Goal: Task Accomplishment & Management: Complete application form

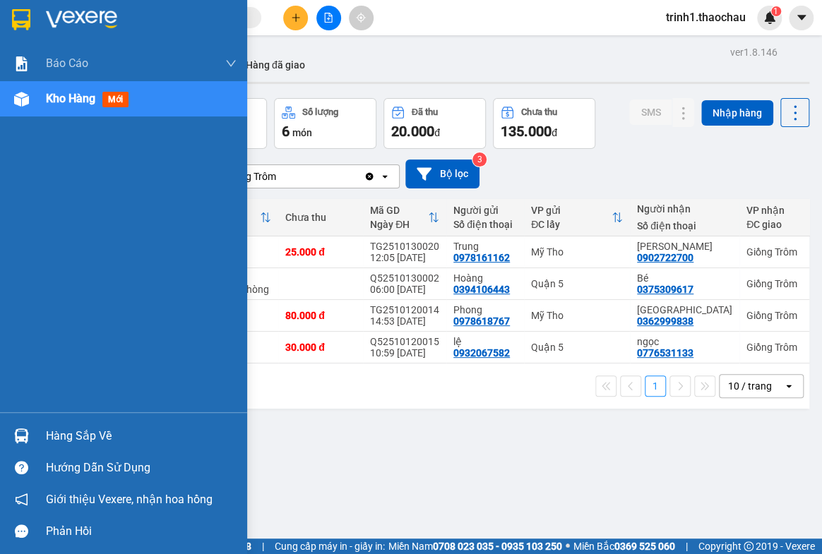
scroll to position [64, 0]
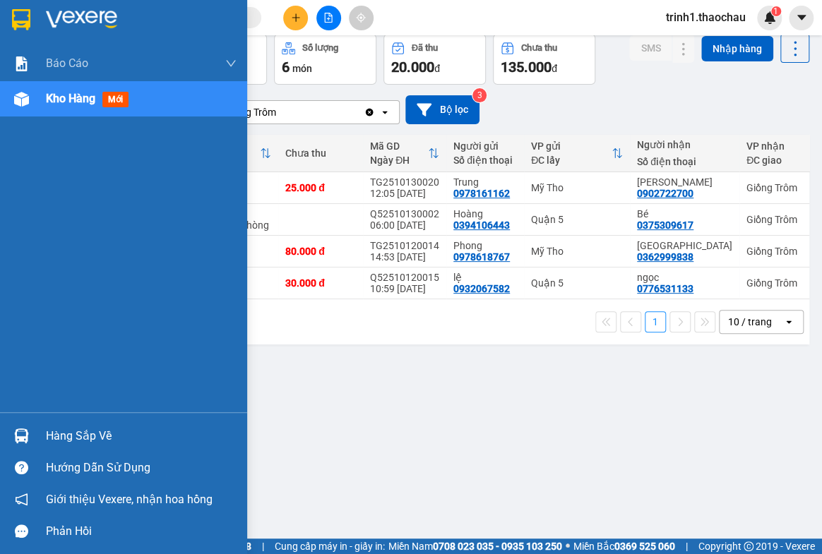
click at [61, 431] on div "Hàng sắp về" at bounding box center [141, 436] width 191 height 21
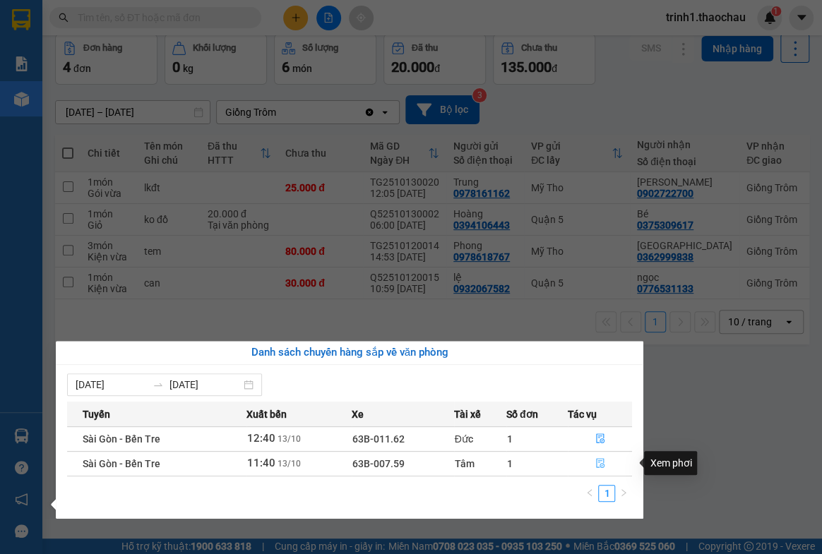
click at [593, 459] on button "button" at bounding box center [601, 464] width 64 height 23
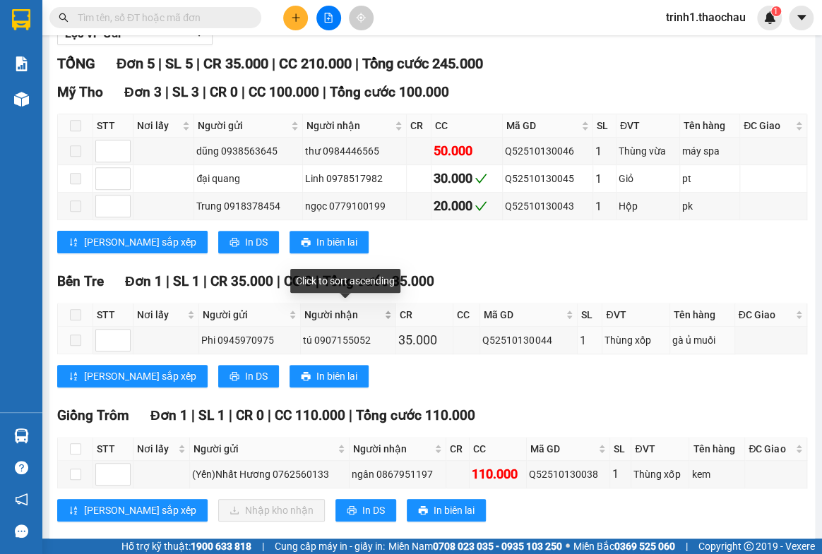
scroll to position [213, 0]
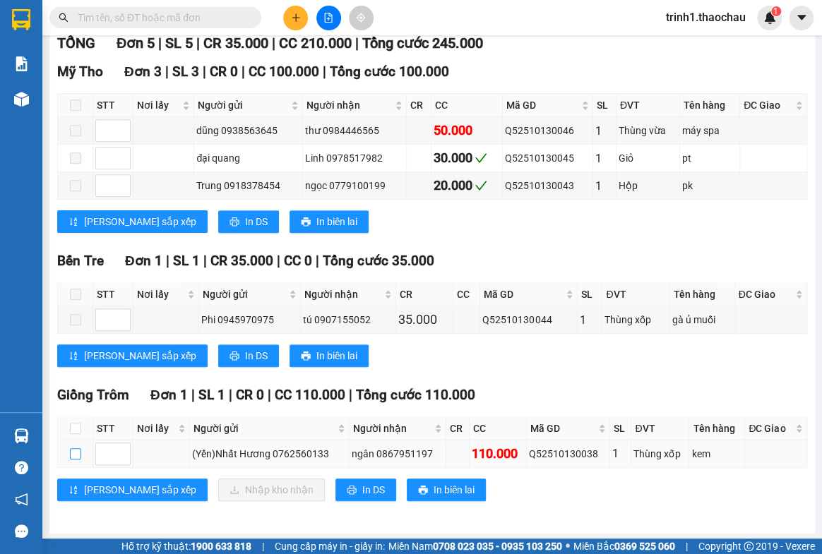
click at [76, 449] on input "checkbox" at bounding box center [75, 453] width 11 height 11
checkbox input "true"
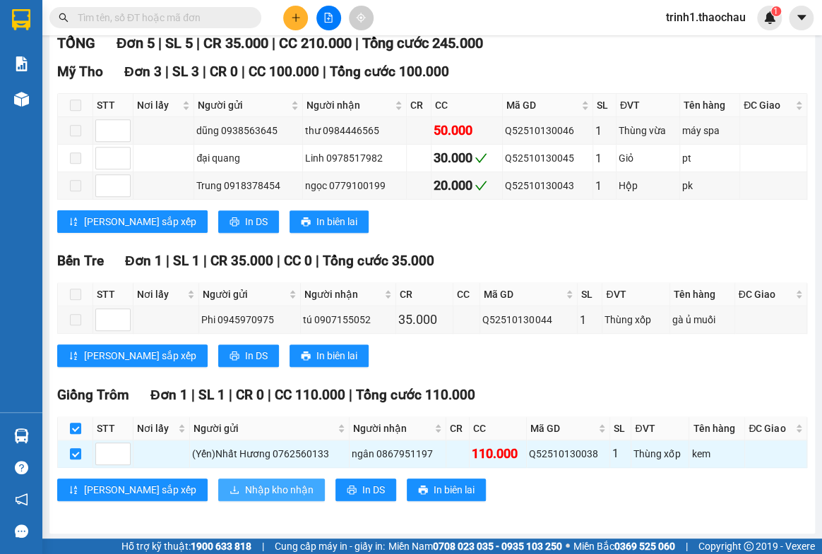
click at [245, 482] on span "Nhập kho nhận" at bounding box center [279, 490] width 69 height 16
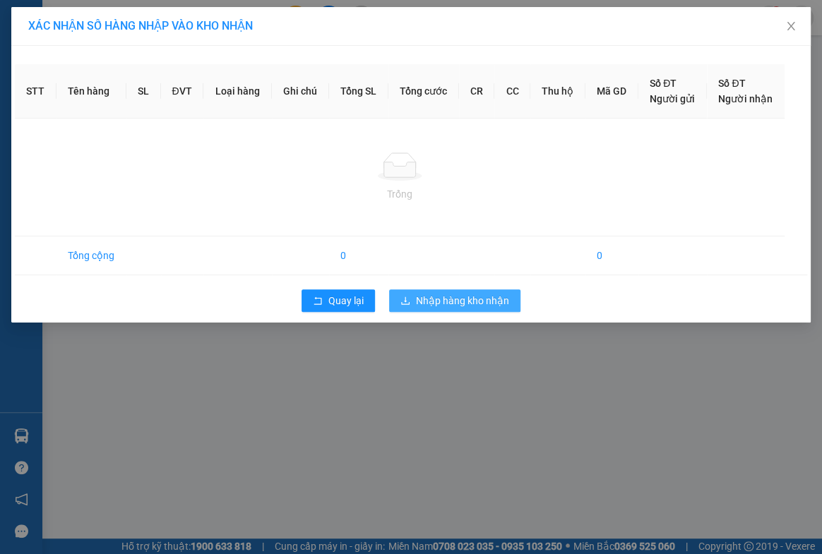
click at [446, 303] on div "STT Tên hàng SL ĐVT Loại hàng Ghi chú Tổng SL Tổng cước CR CC Thu hộ Mã GD Số Đ…" at bounding box center [410, 184] width 799 height 277
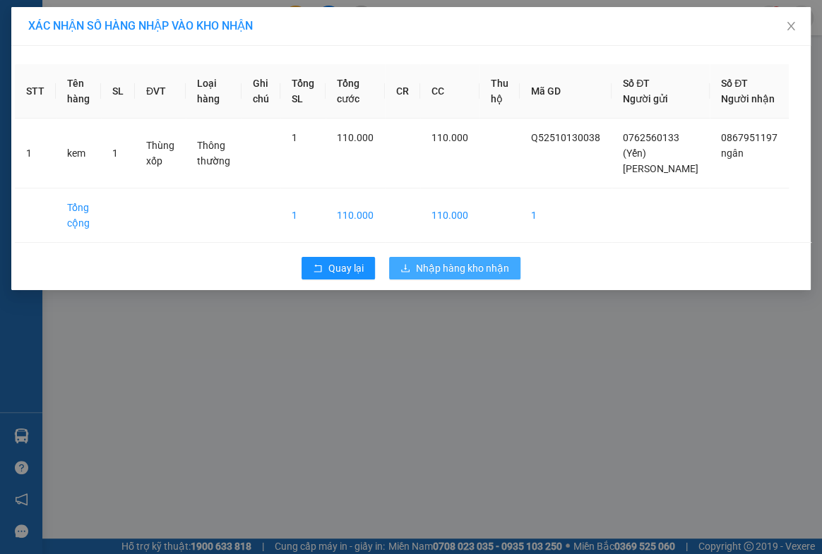
click at [446, 276] on span "Nhập hàng kho nhận" at bounding box center [462, 269] width 93 height 16
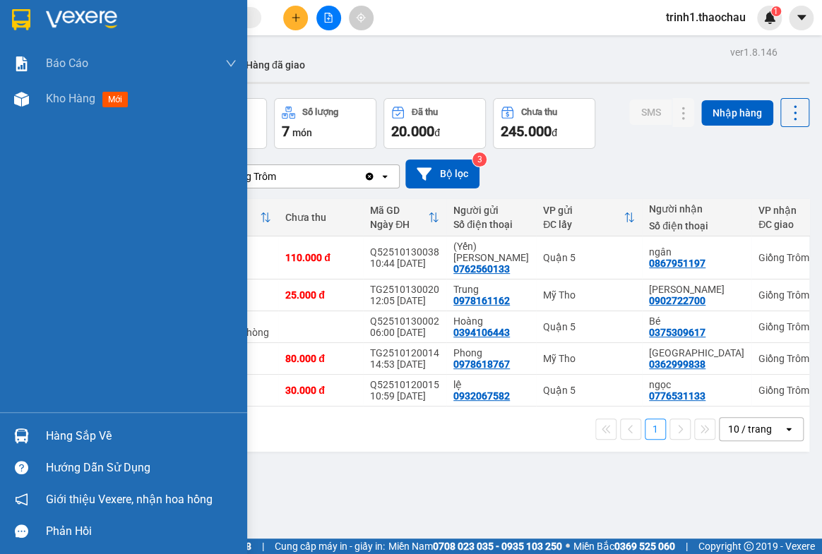
click at [80, 437] on div "Hàng sắp về" at bounding box center [141, 436] width 191 height 21
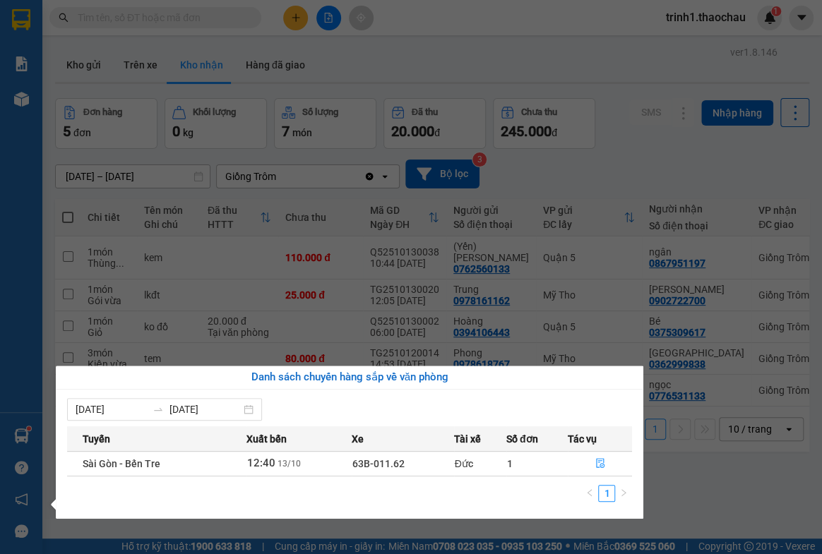
click at [700, 478] on section "Kết quả tìm kiếm ( 0 ) Bộ lọc No Data trinh1.thaochau 1 Báo cáo Báo cáo dòng ti…" at bounding box center [411, 277] width 822 height 554
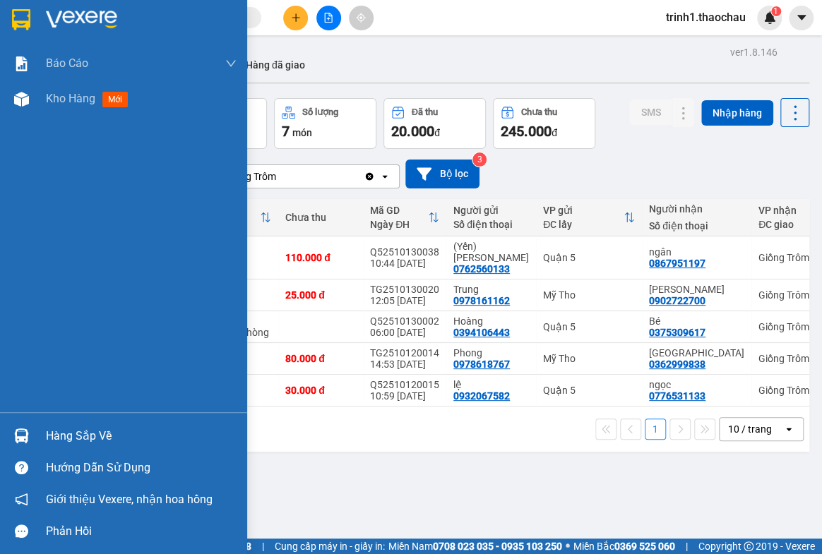
drag, startPoint x: 77, startPoint y: 432, endPoint x: 191, endPoint y: 412, distance: 115.5
click at [77, 432] on div "Hàng sắp về" at bounding box center [141, 436] width 191 height 21
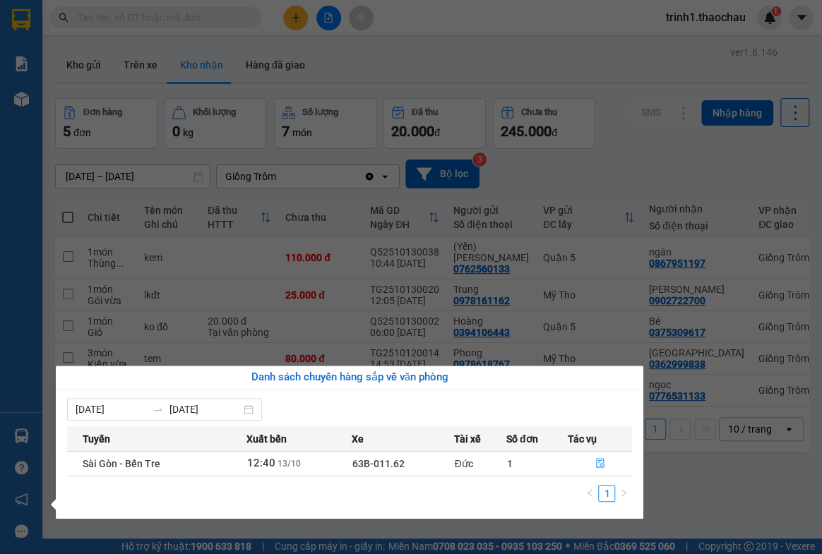
click at [703, 487] on section "Kết quả tìm kiếm ( 0 ) Bộ lọc No Data trinh1.thaochau 1 Báo cáo Báo cáo dòng ti…" at bounding box center [411, 277] width 822 height 554
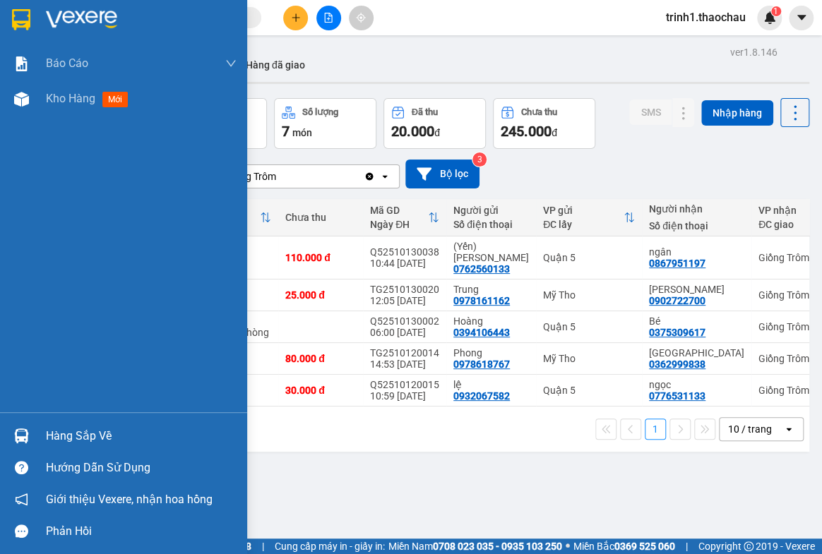
click at [42, 438] on div "Hàng sắp về" at bounding box center [123, 436] width 247 height 32
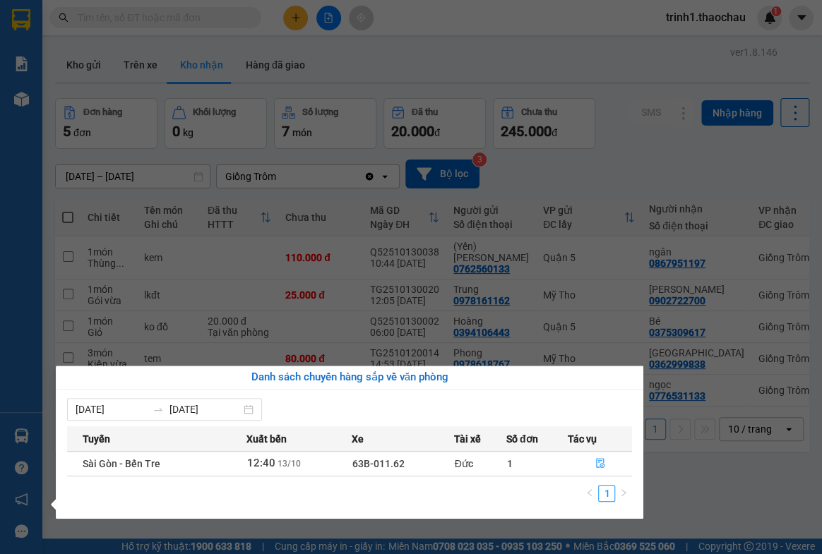
click at [673, 484] on section "Kết quả tìm kiếm ( 0 ) Bộ lọc No Data trinh1.thaochau 1 Báo cáo Báo cáo dòng ti…" at bounding box center [411, 277] width 822 height 554
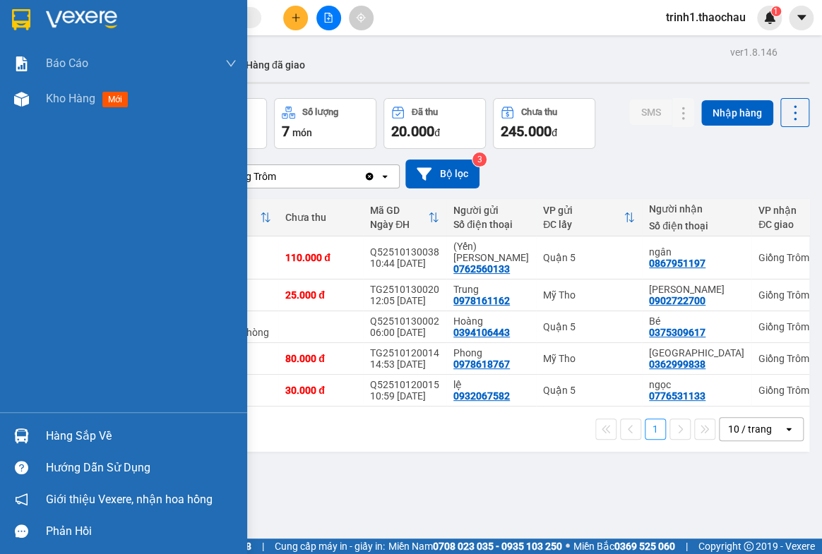
click at [66, 424] on div "Hàng sắp về" at bounding box center [123, 436] width 247 height 32
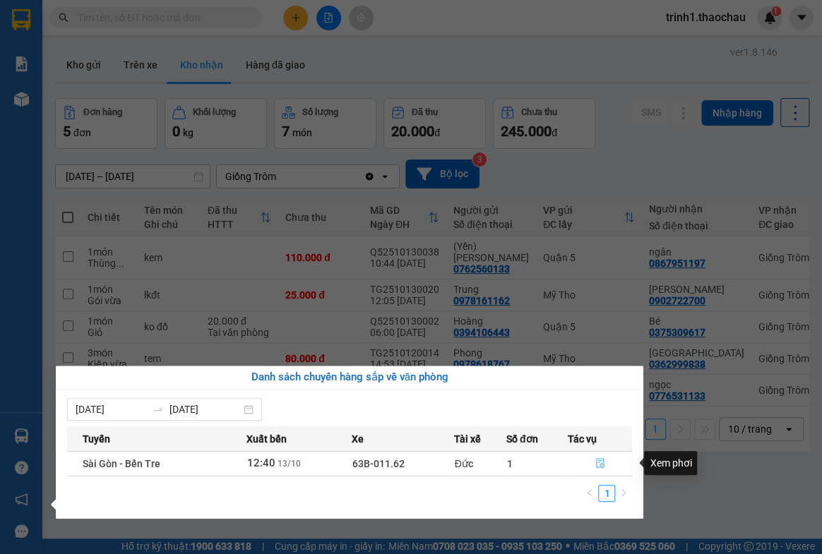
click at [605, 466] on button "button" at bounding box center [601, 464] width 64 height 23
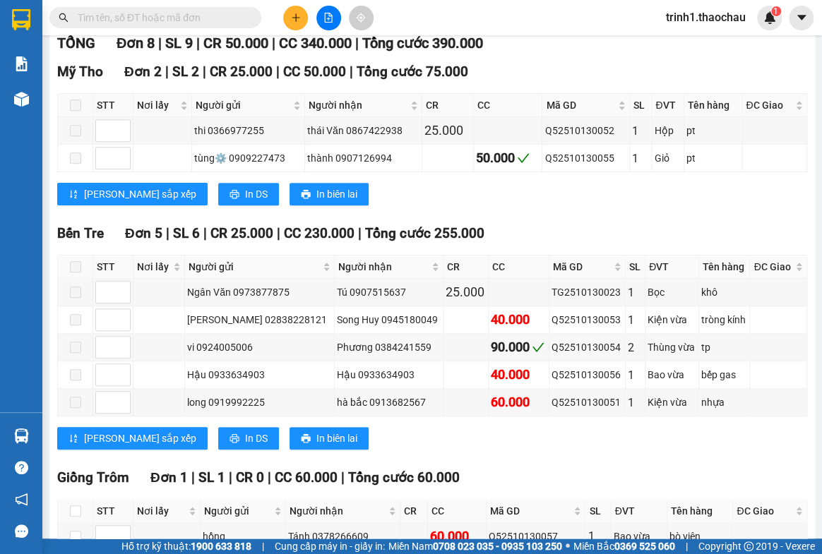
scroll to position [295, 0]
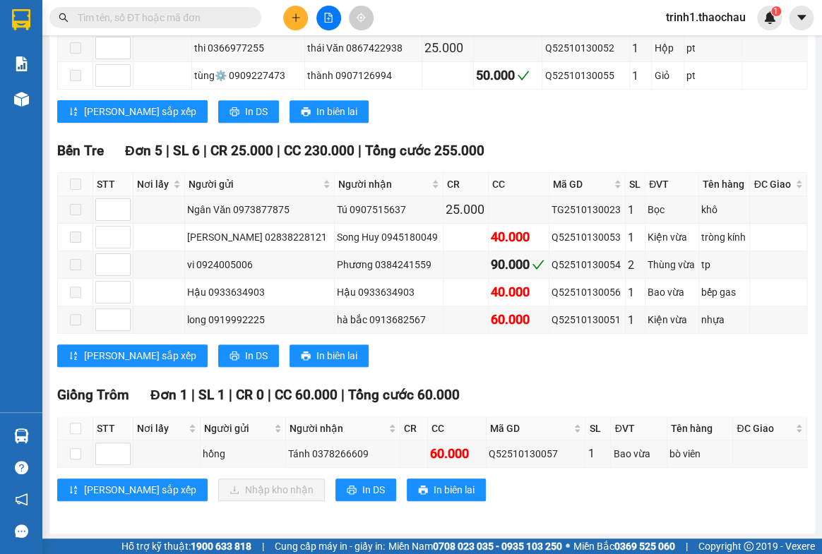
click at [293, 14] on icon "plus" at bounding box center [296, 18] width 10 height 10
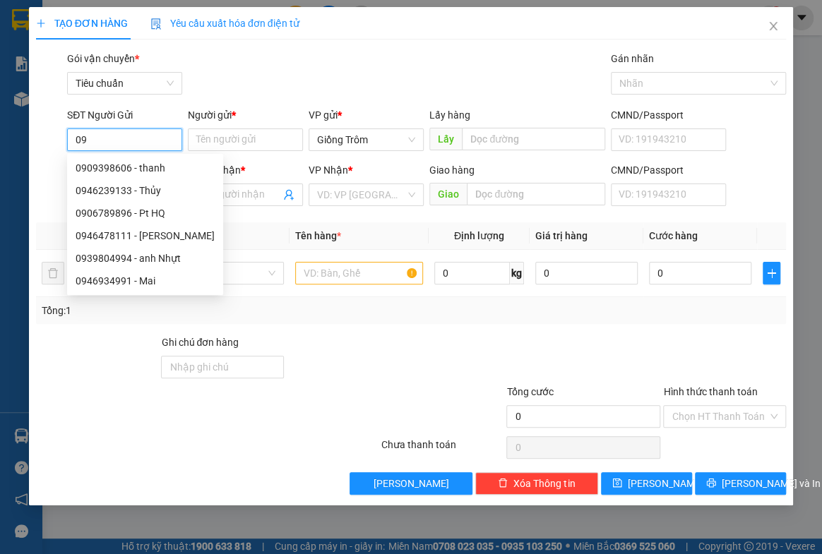
type input "0"
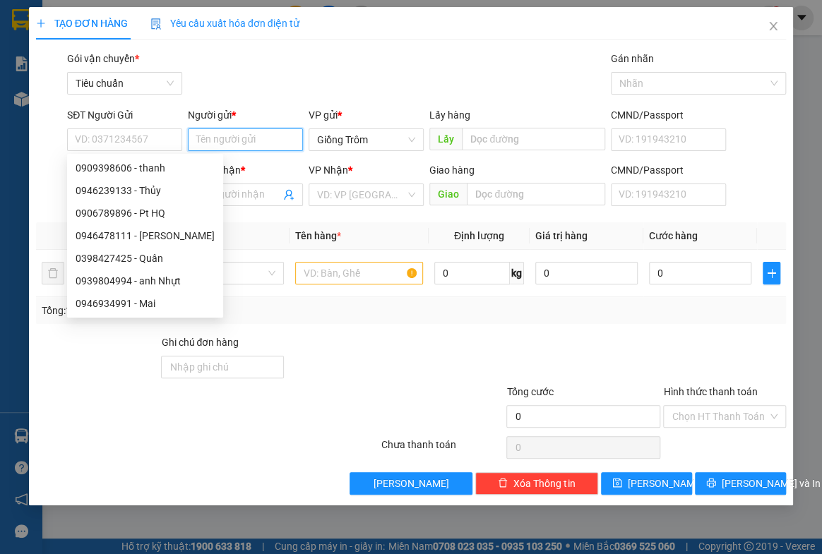
click at [218, 148] on input "Người gửi *" at bounding box center [245, 140] width 115 height 23
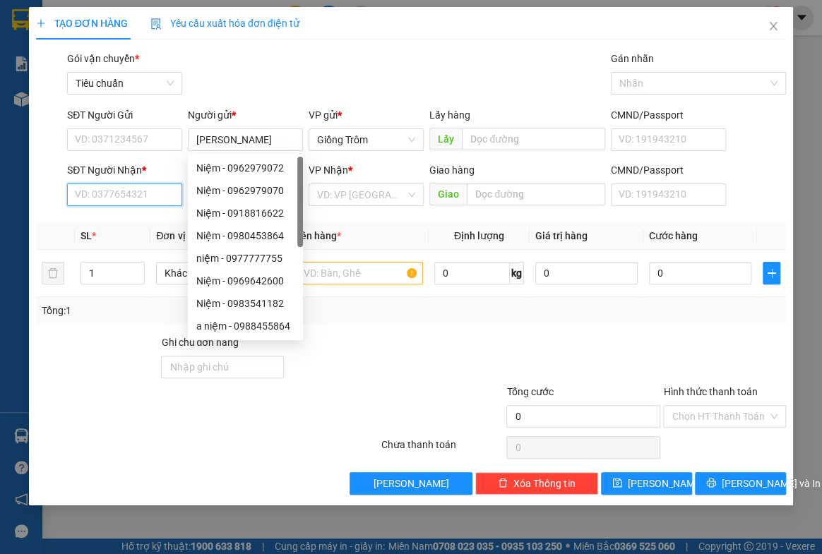
click at [153, 189] on input "SĐT Người Nhận *" at bounding box center [124, 195] width 115 height 23
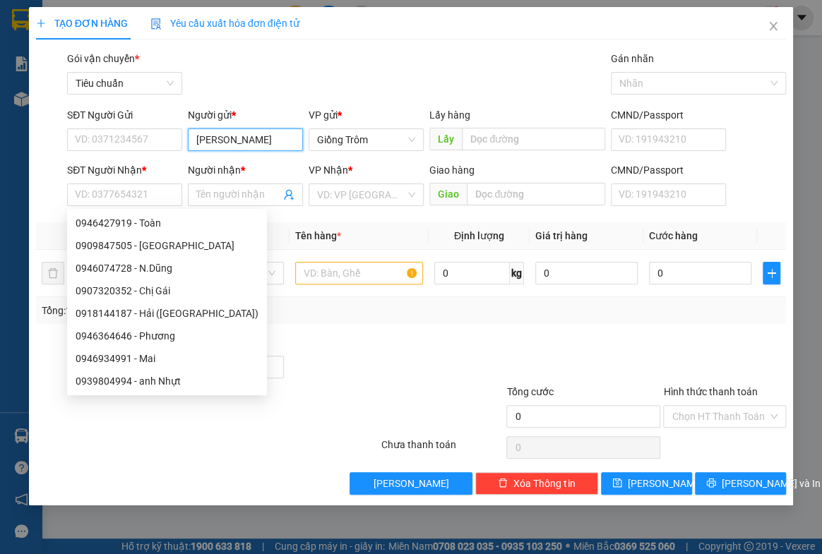
drag, startPoint x: 222, startPoint y: 137, endPoint x: 43, endPoint y: 112, distance: 180.4
click at [43, 112] on div "SĐT Người Gửi VD: 0371234567 Người gửi * [PERSON_NAME] VP gửi * Giồng Trôm Lấy …" at bounding box center [412, 131] width 754 height 49
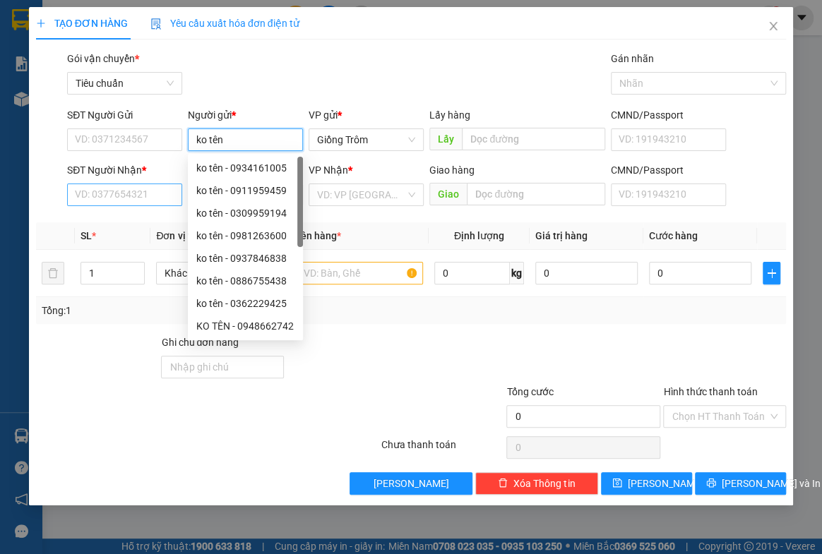
type input "ko tên"
click at [104, 195] on input "SĐT Người Nhận *" at bounding box center [124, 195] width 115 height 23
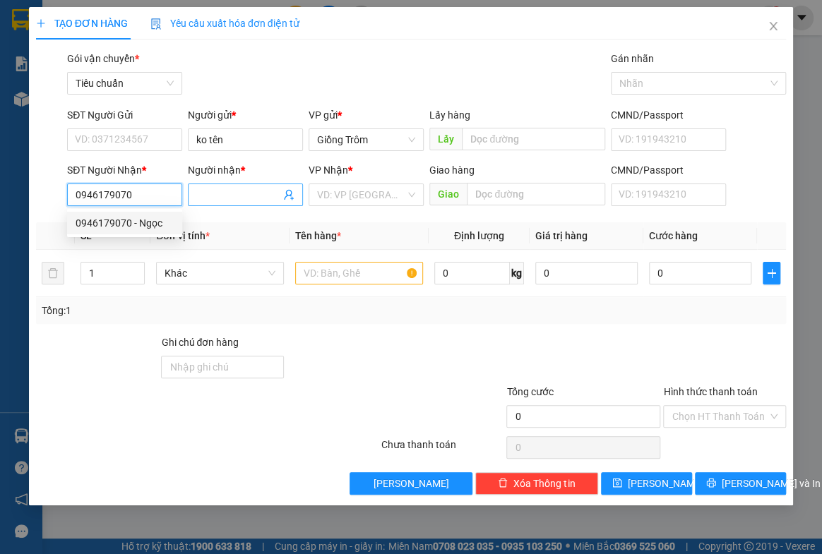
type input "0946179070"
click at [228, 194] on input "Người nhận *" at bounding box center [238, 195] width 84 height 16
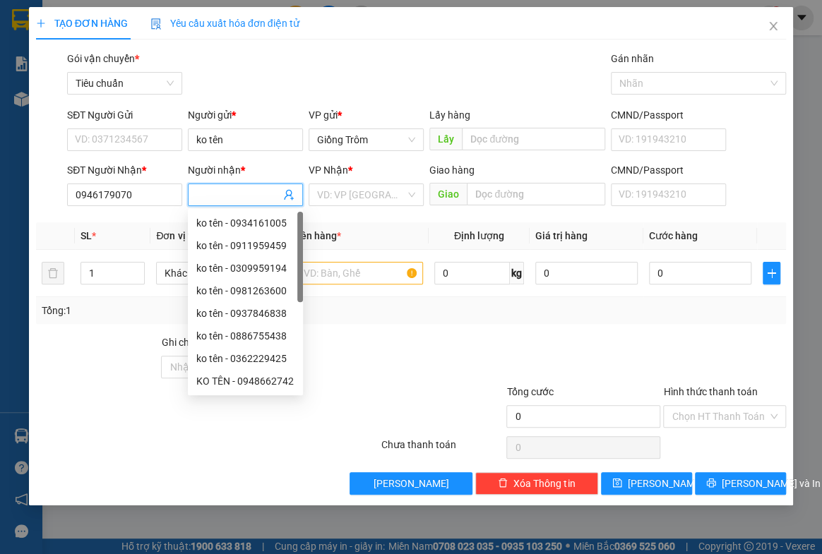
type input "n"
type input "[PERSON_NAME]"
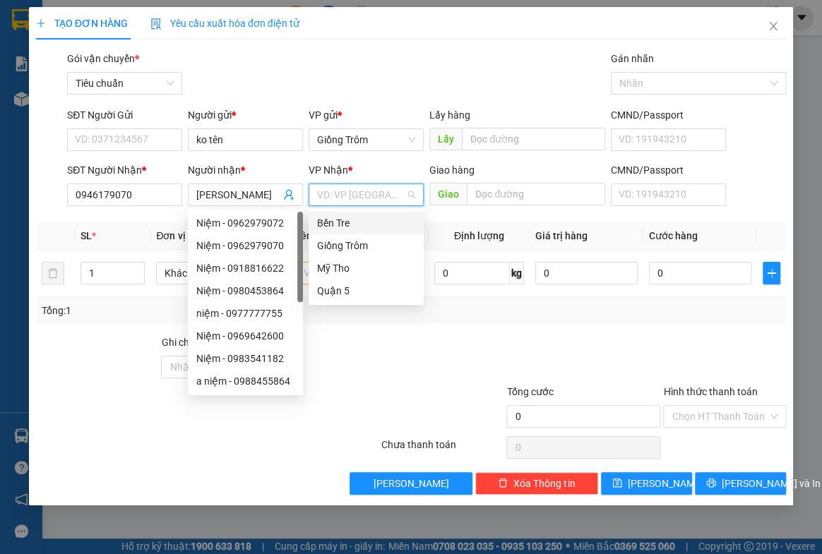
click at [333, 189] on input "search" at bounding box center [361, 194] width 88 height 21
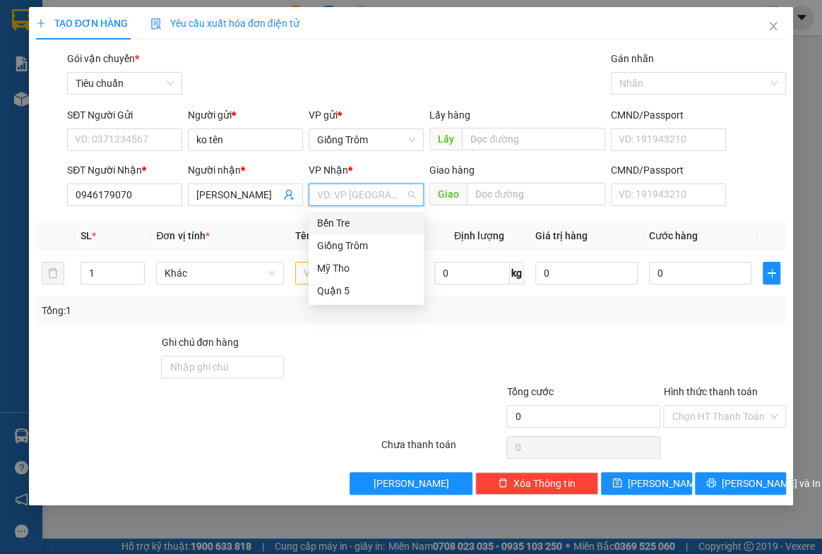
click at [338, 218] on div "Bến Tre" at bounding box center [366, 223] width 98 height 16
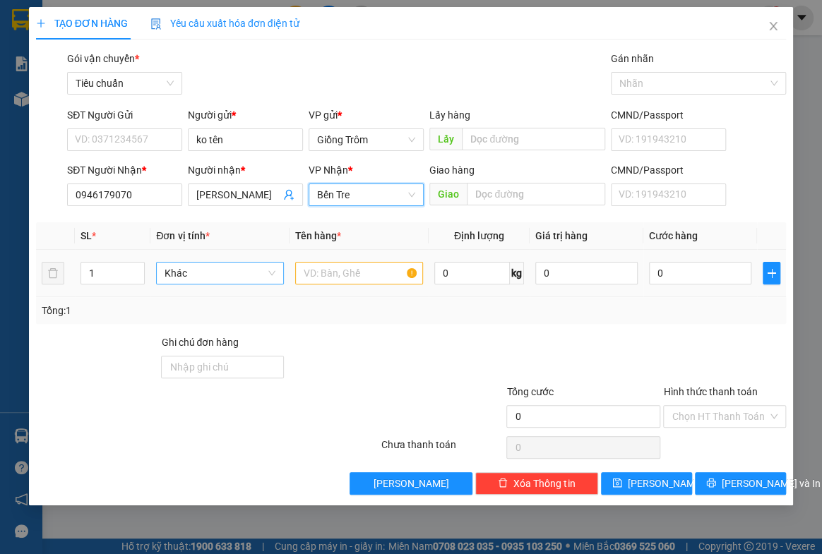
click at [192, 270] on span "Khác" at bounding box center [220, 273] width 111 height 21
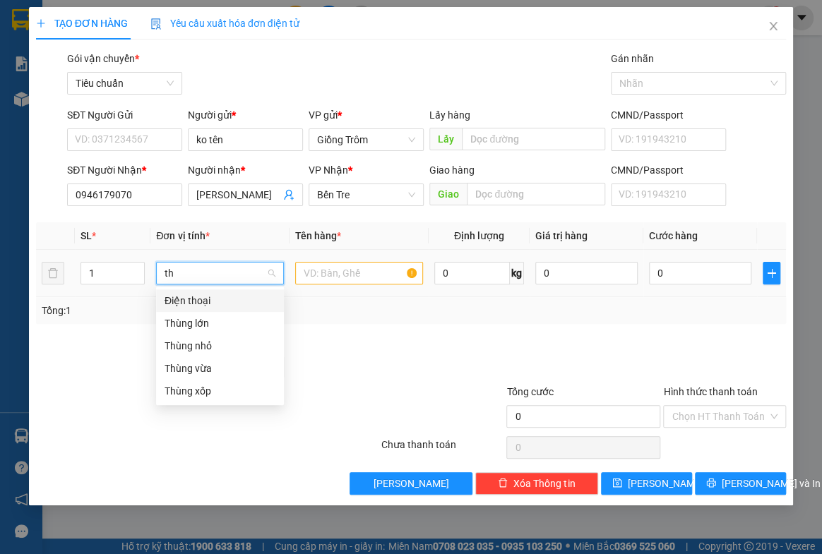
type input "thu"
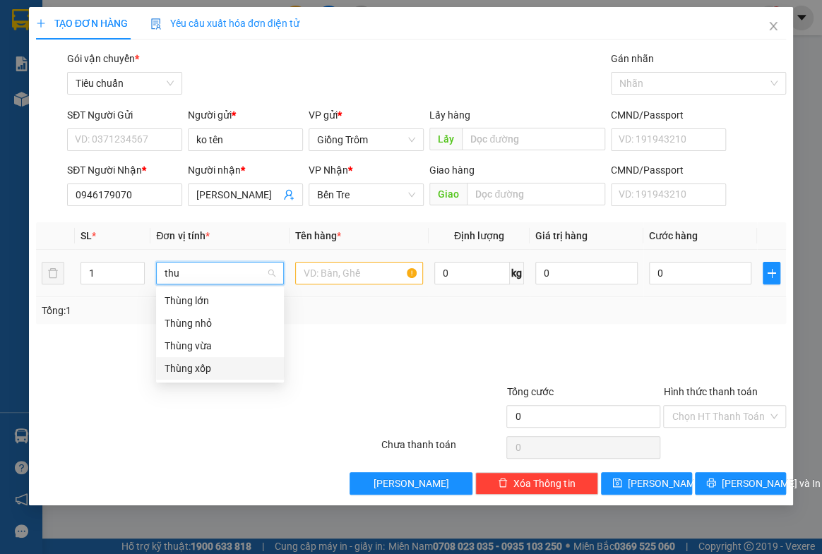
click at [199, 367] on div "Thùng xốp" at bounding box center [220, 369] width 111 height 16
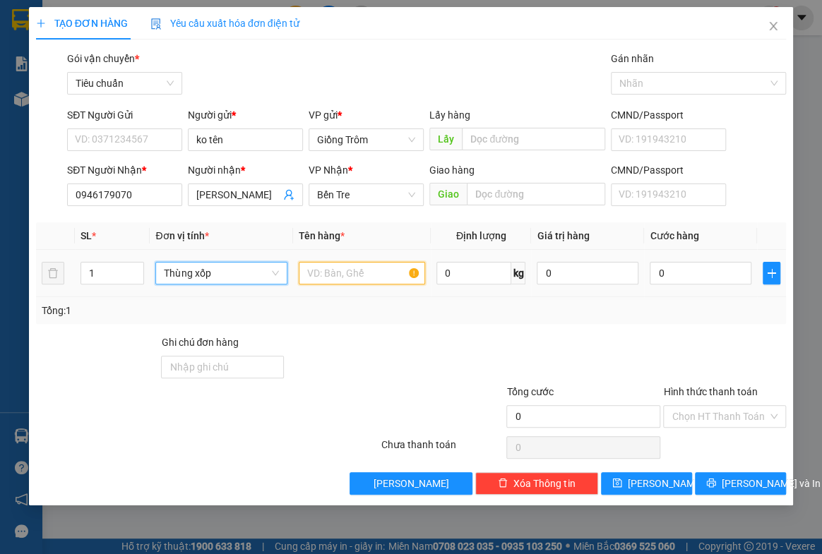
click at [338, 269] on input "text" at bounding box center [362, 273] width 126 height 23
type input "ko rõ"
click at [694, 278] on input "0" at bounding box center [701, 273] width 102 height 23
type input "3"
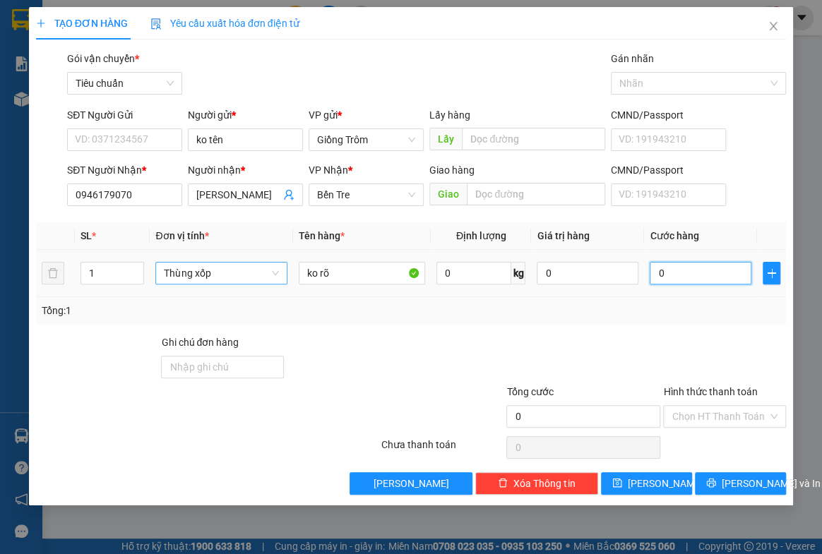
type input "3"
type input "30"
type input "30.000"
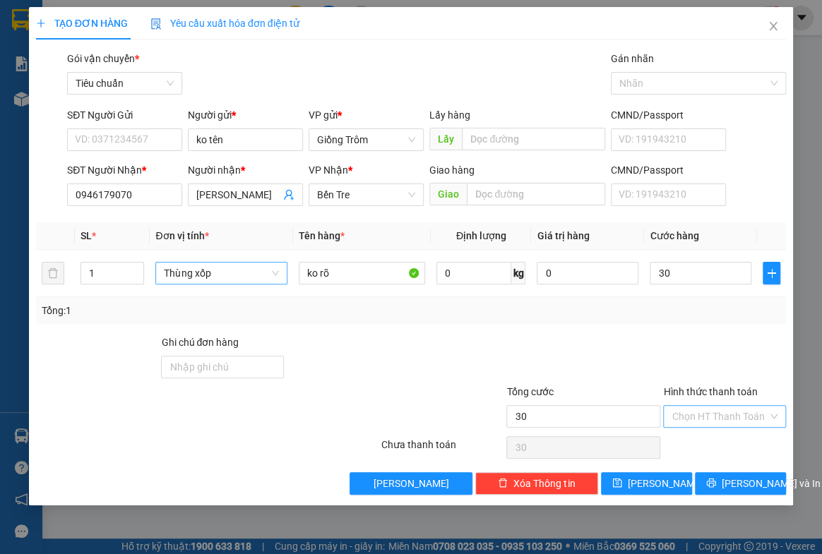
type input "30.000"
click at [742, 414] on input "Hình thức thanh toán" at bounding box center [720, 416] width 96 height 21
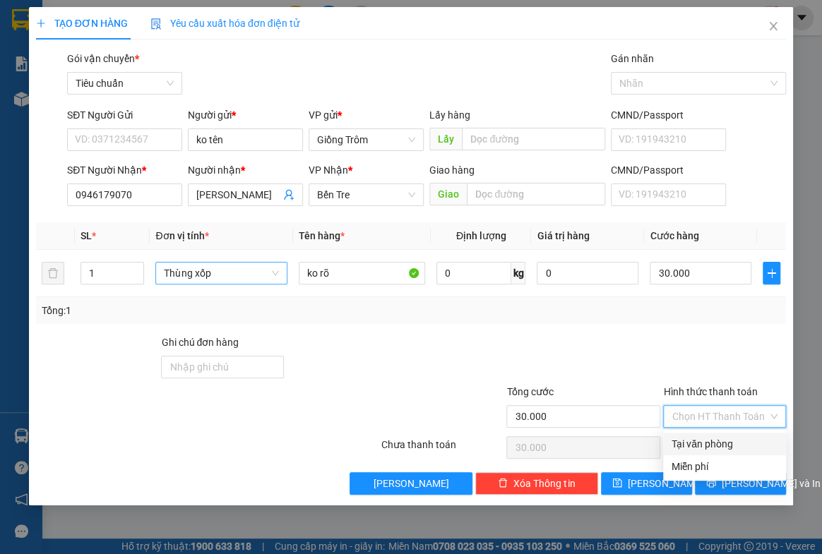
click at [690, 337] on div at bounding box center [725, 359] width 126 height 49
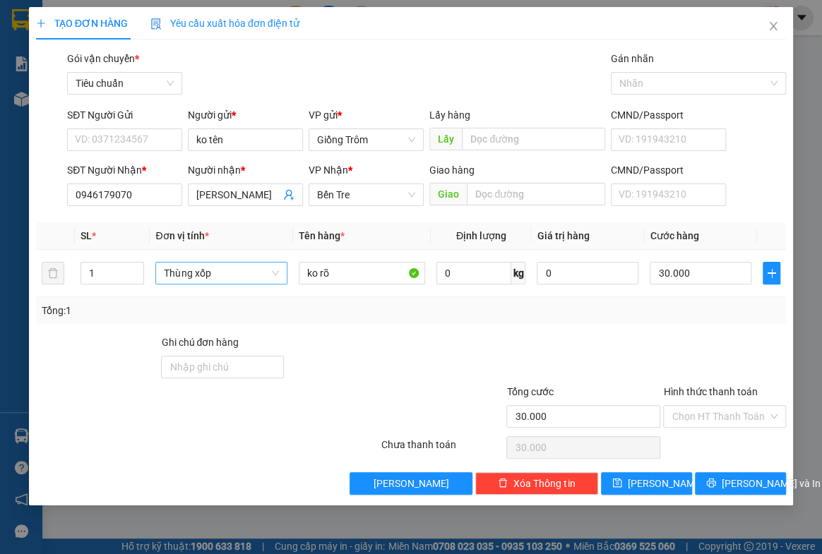
click at [690, 337] on div at bounding box center [725, 359] width 126 height 49
click at [737, 480] on span "[PERSON_NAME] và In" at bounding box center [771, 484] width 99 height 16
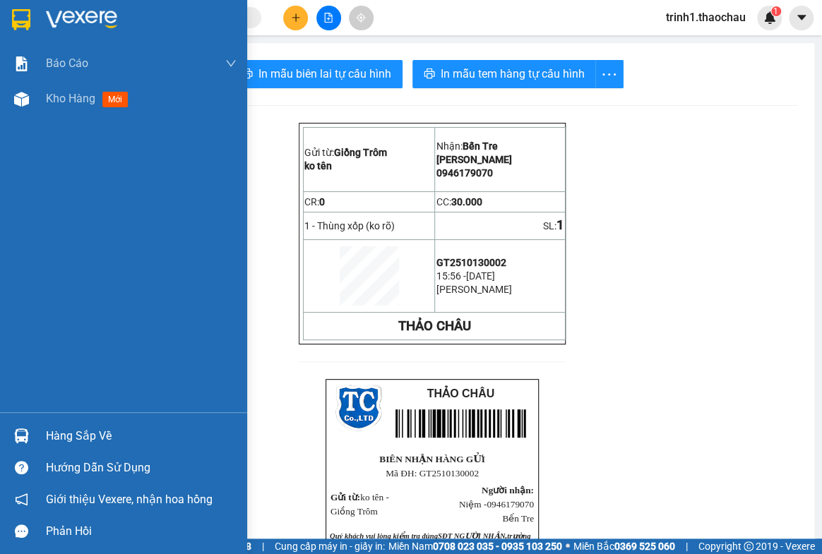
click at [57, 422] on div "Hàng sắp về" at bounding box center [123, 436] width 247 height 32
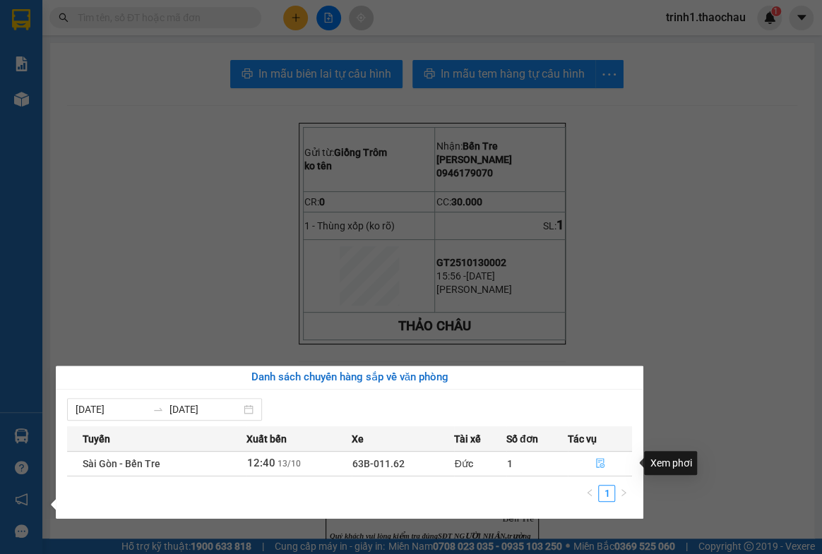
click at [605, 463] on button "button" at bounding box center [601, 464] width 64 height 23
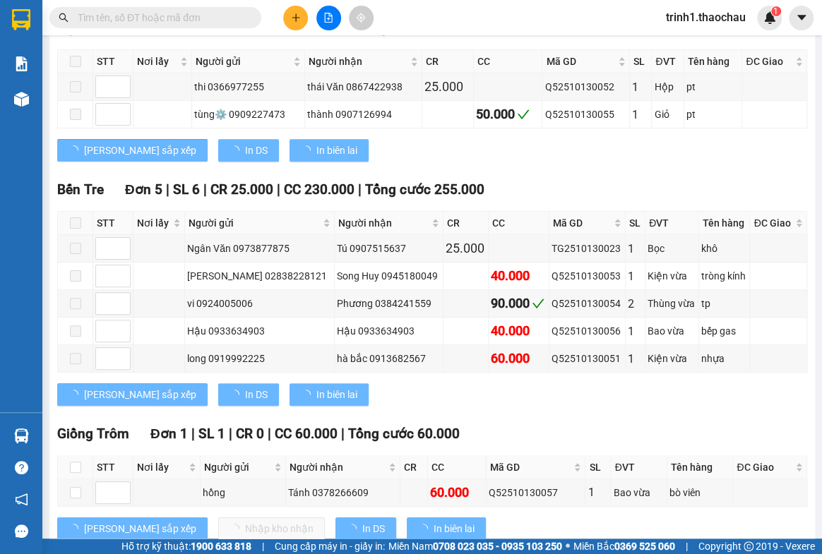
scroll to position [295, 0]
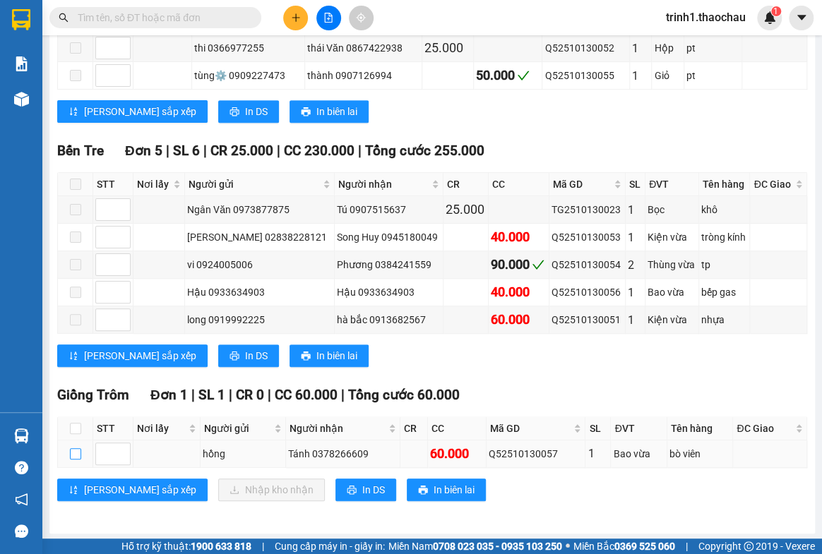
click at [71, 448] on input "checkbox" at bounding box center [75, 453] width 11 height 11
checkbox input "true"
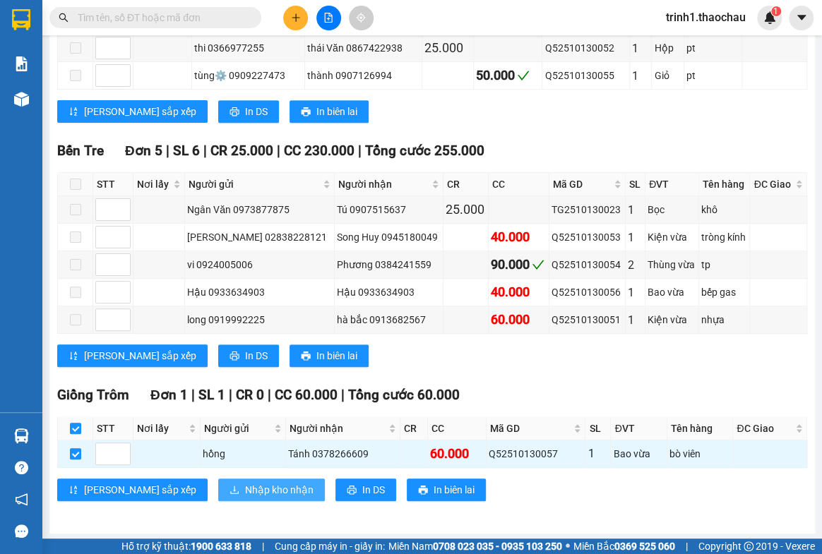
click at [245, 487] on span "Nhập kho nhận" at bounding box center [279, 490] width 69 height 16
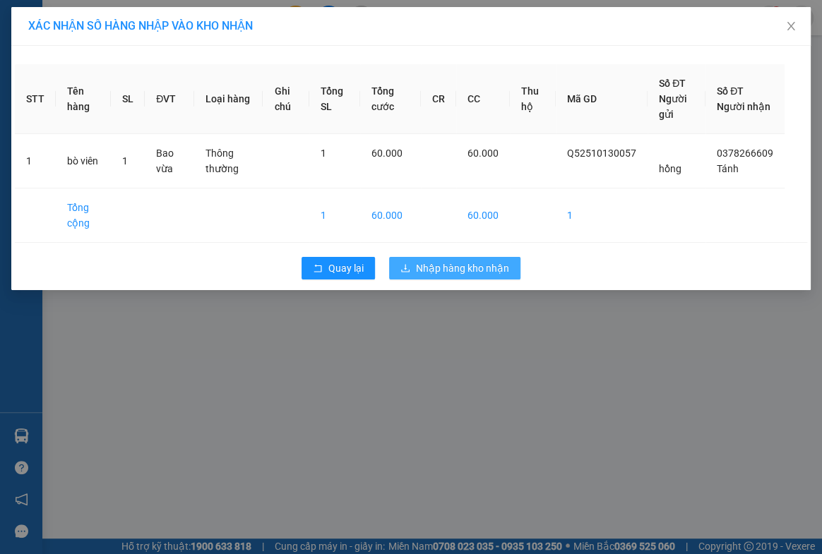
click at [470, 266] on span "Nhập hàng kho nhận" at bounding box center [462, 269] width 93 height 16
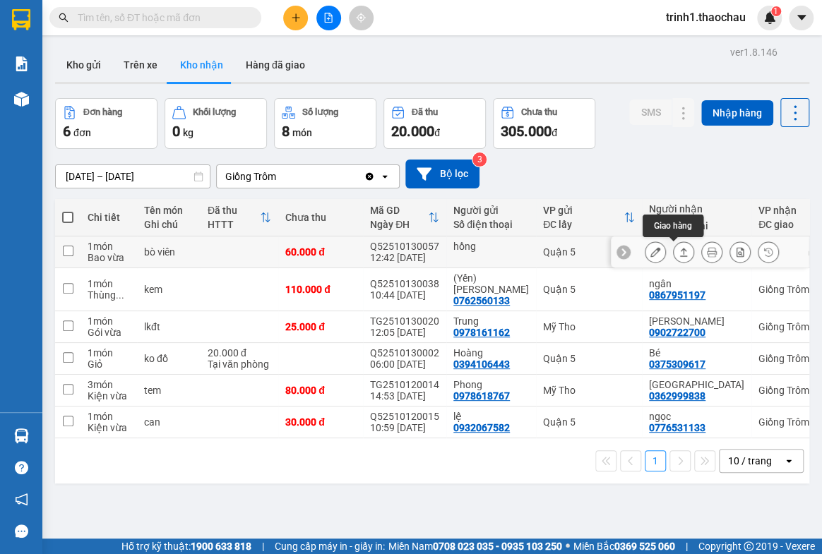
click at [679, 252] on icon at bounding box center [684, 252] width 10 height 10
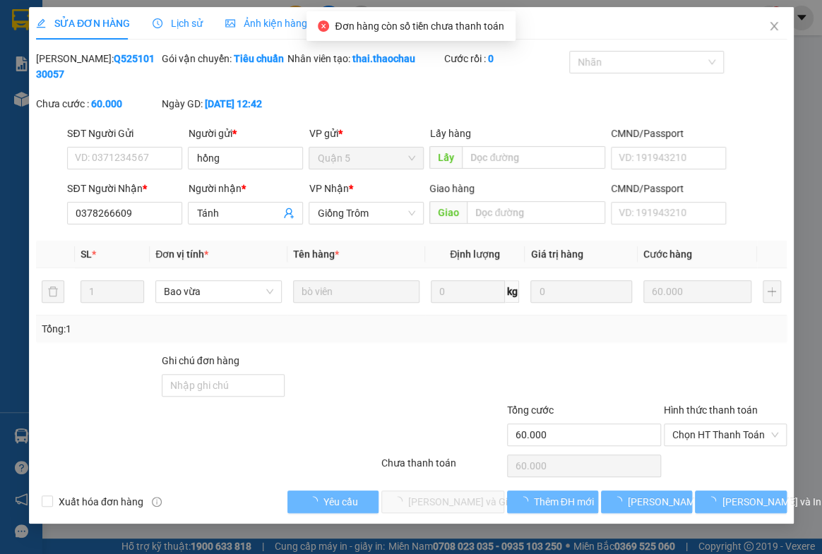
type input "hồng"
type input "0378266609"
type input "Tánh"
type input "60.000"
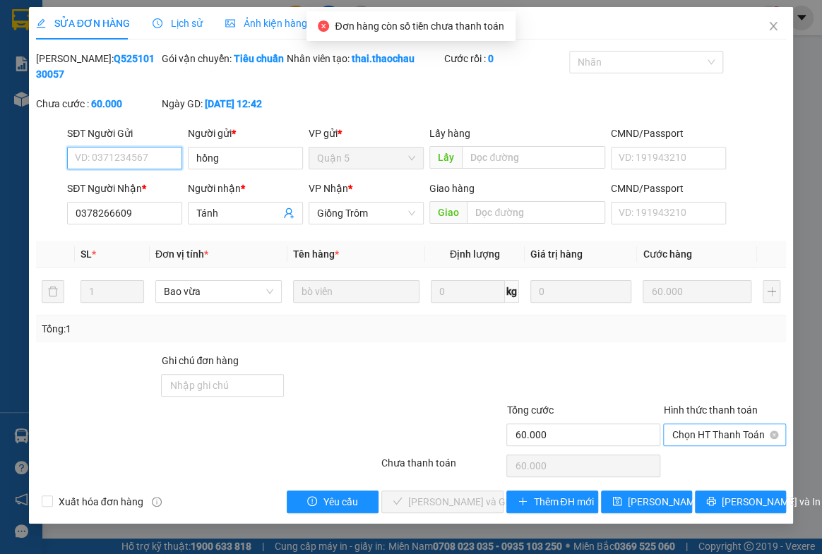
click at [677, 437] on span "Chọn HT Thanh Toán" at bounding box center [725, 434] width 106 height 21
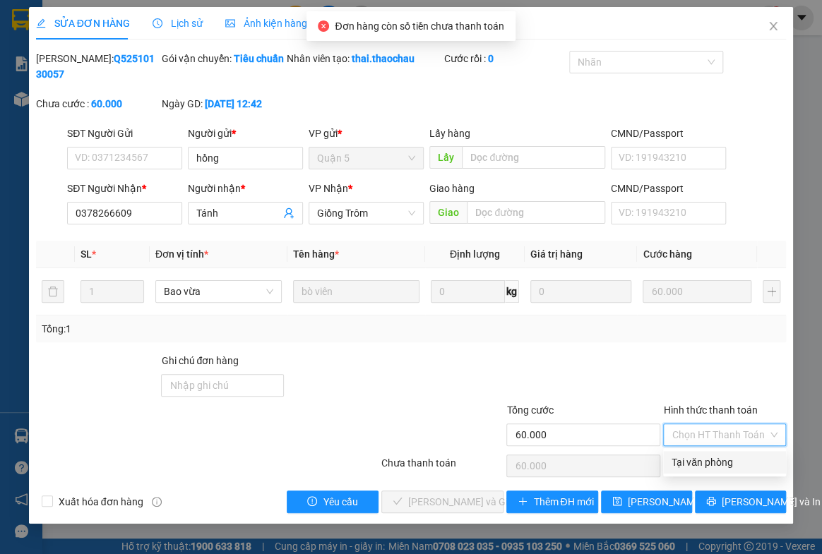
click at [696, 460] on div "Tại văn phòng" at bounding box center [725, 463] width 106 height 16
type input "0"
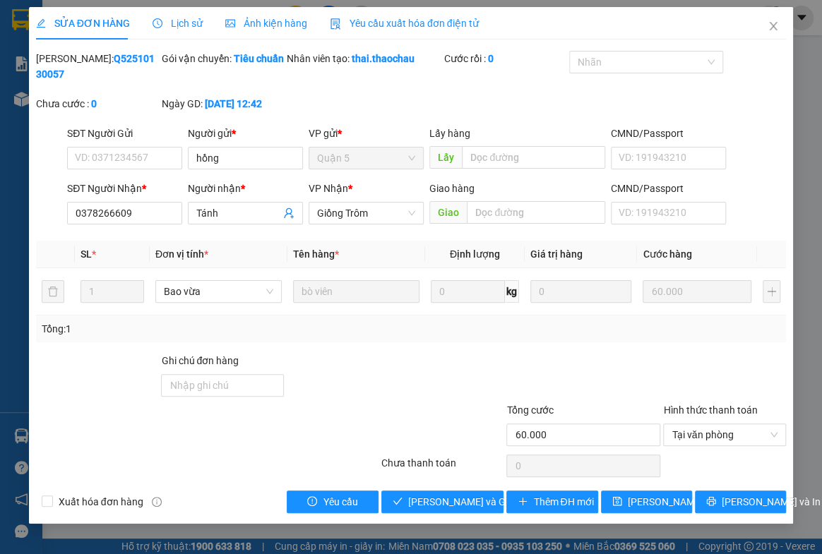
click at [434, 489] on div "Total Paid Fee 0 Total UnPaid Fee 60.000 Cash Collection Total Fee Mã ĐH: Q5251…" at bounding box center [411, 282] width 751 height 463
click at [432, 495] on span "[PERSON_NAME] và Giao hàng" at bounding box center [476, 502] width 136 height 16
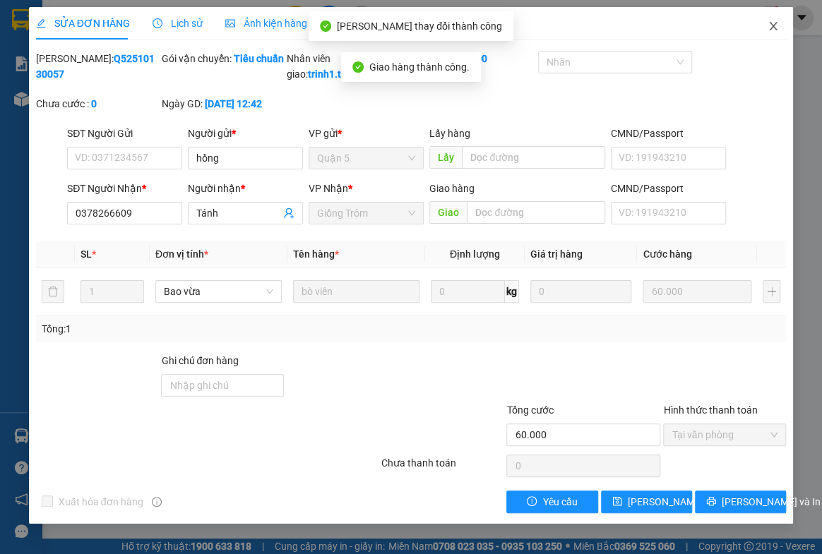
click at [768, 27] on icon "close" at bounding box center [773, 25] width 11 height 11
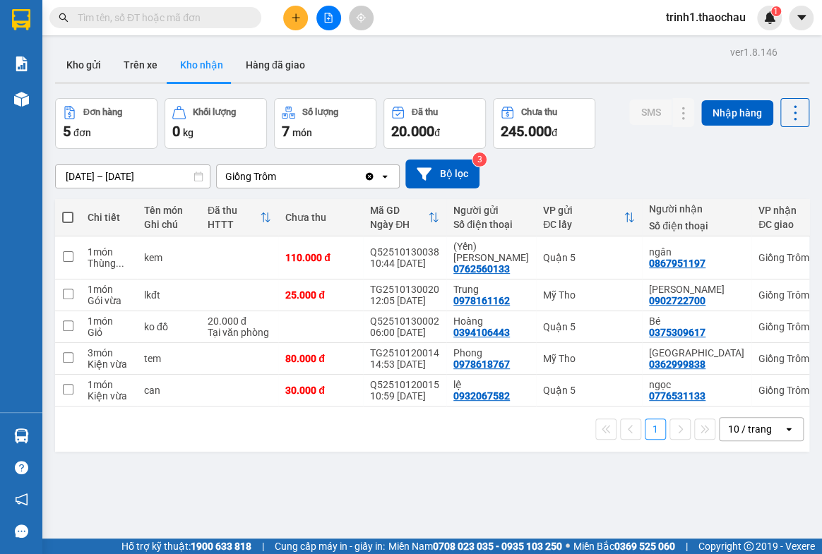
click at [379, 496] on div "ver 1.8.146 Kho gửi Trên xe Kho nhận Hàng đã giao Đơn hàng 5 đơn Khối lượng 0 k…" at bounding box center [432, 319] width 766 height 554
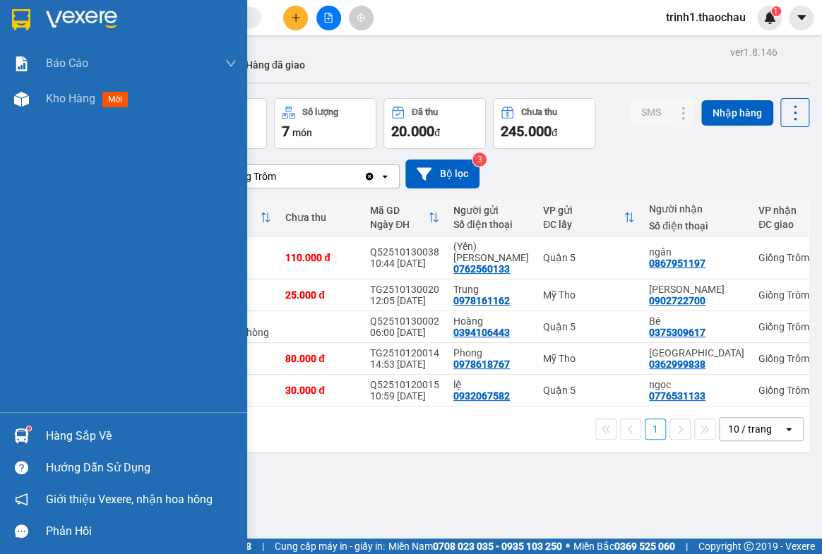
click at [64, 422] on div "Hàng sắp về" at bounding box center [123, 436] width 247 height 32
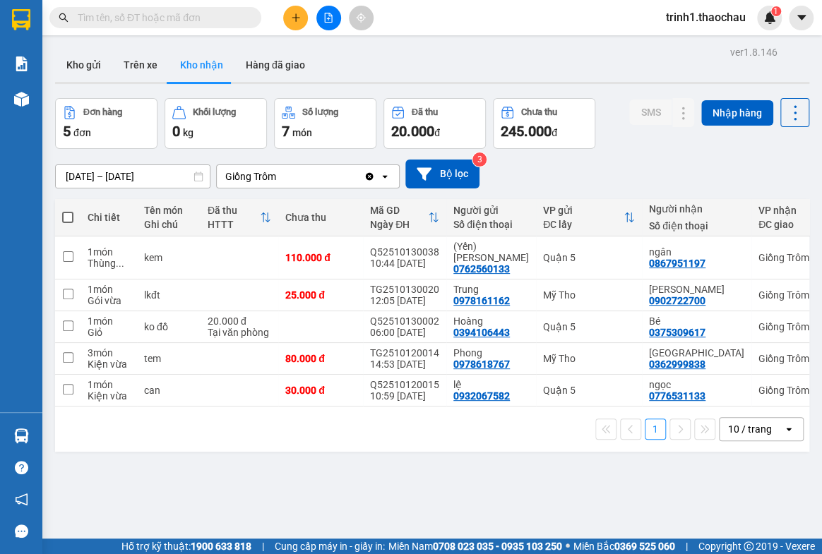
click at [712, 462] on section "Kết quả tìm kiếm ( 0 ) Bộ lọc No Data trinh1.thaochau 1 Báo cáo Báo cáo dòng ti…" at bounding box center [411, 277] width 822 height 554
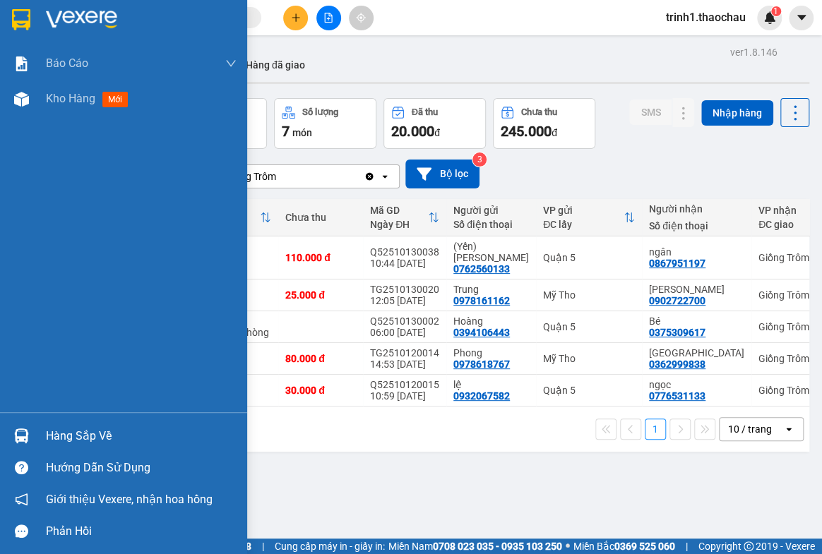
click at [64, 438] on div "Hàng sắp về" at bounding box center [141, 436] width 191 height 21
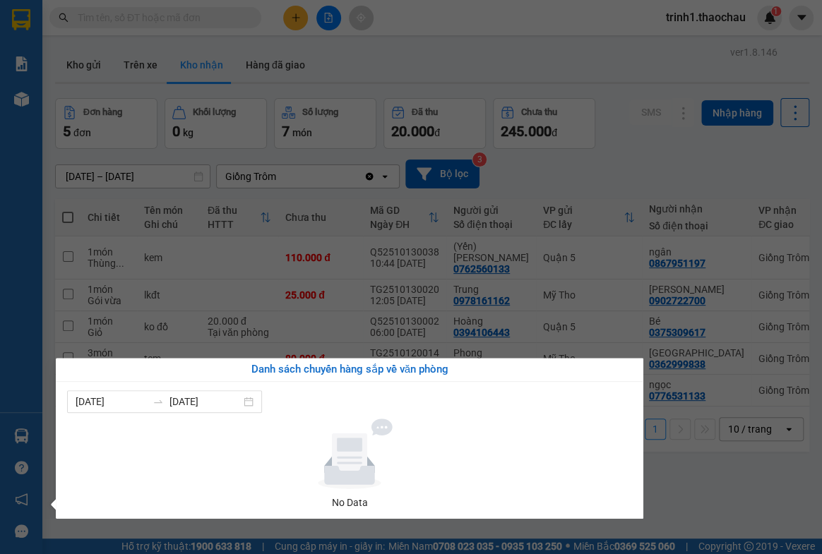
click at [708, 521] on section "Kết quả tìm kiếm ( 0 ) Bộ lọc No Data trinh1.thaochau 1 Báo cáo Báo cáo dòng ti…" at bounding box center [411, 277] width 822 height 554
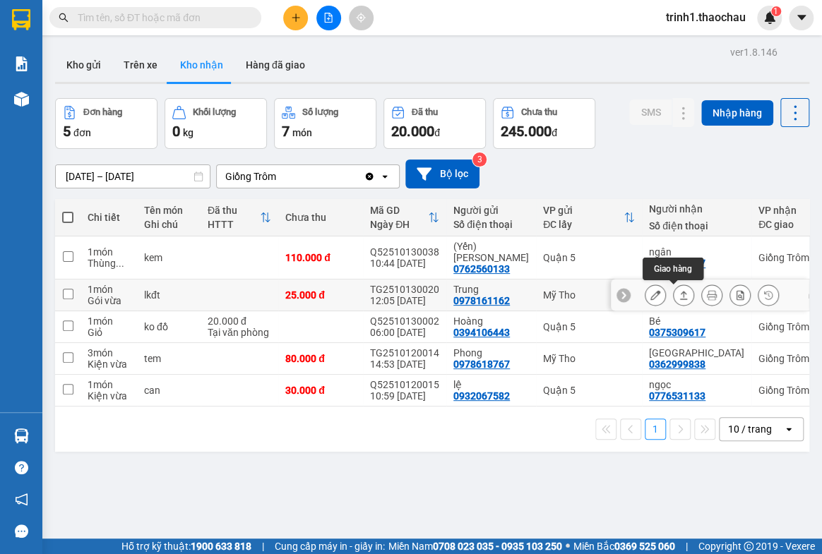
click at [679, 294] on icon at bounding box center [684, 295] width 10 height 10
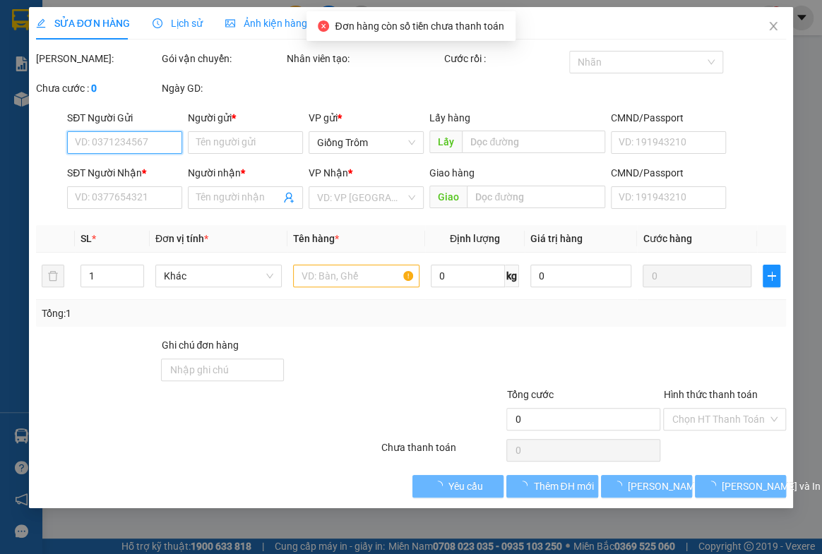
type input "0978161162"
type input "Trung"
type input "0902722700"
type input "[PERSON_NAME]"
type input "25.000"
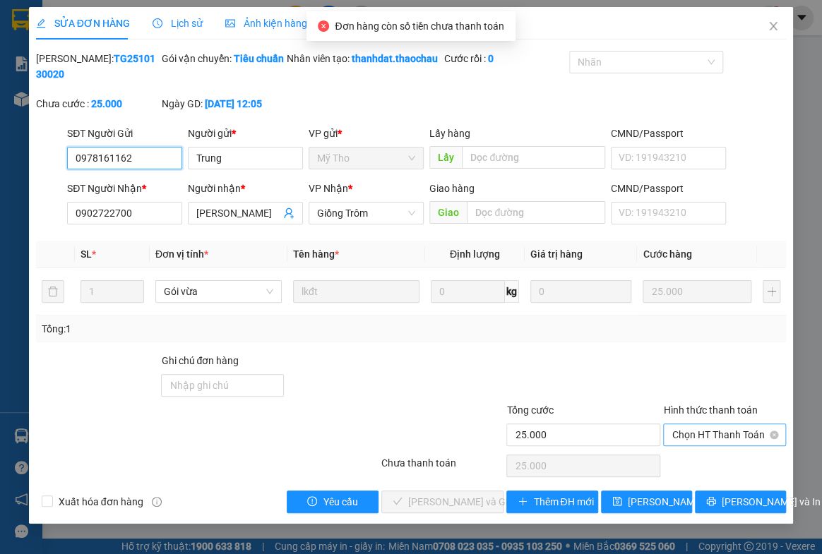
click at [704, 446] on span "Chọn HT Thanh Toán" at bounding box center [725, 434] width 106 height 21
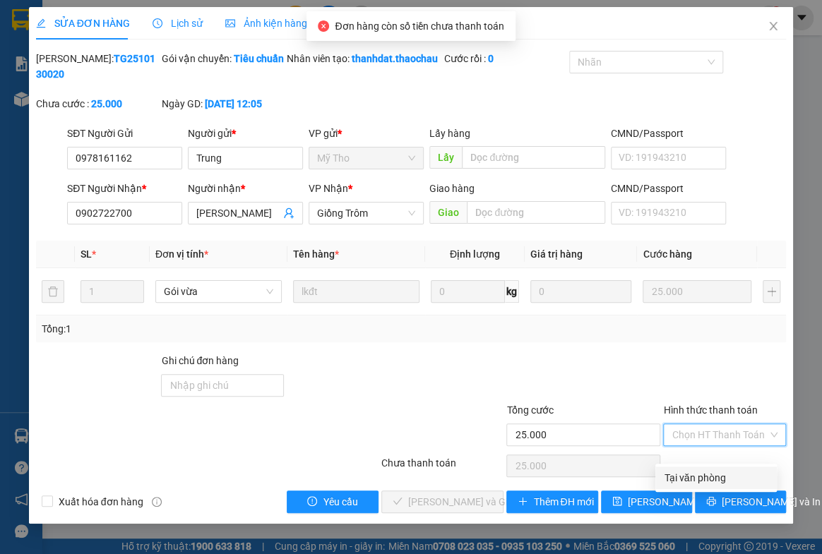
click at [698, 473] on div "Tại văn phòng" at bounding box center [716, 478] width 105 height 16
type input "0"
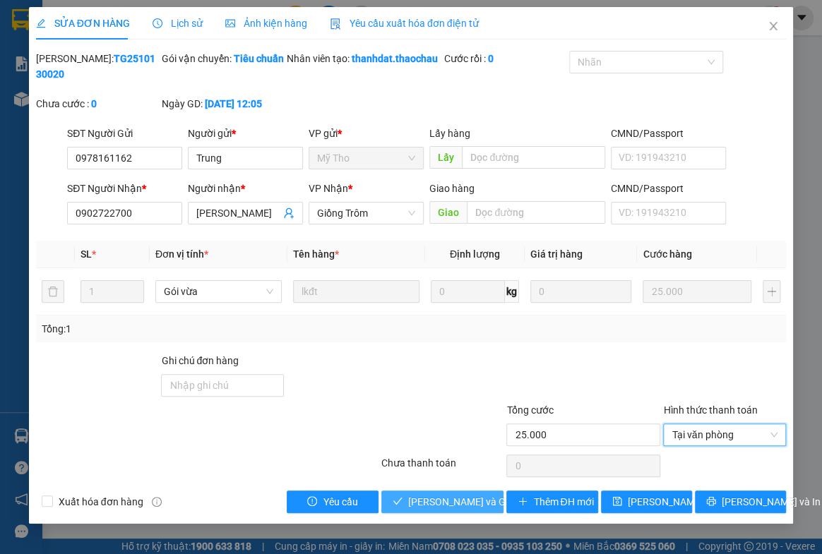
click at [415, 510] on span "[PERSON_NAME] và Giao hàng" at bounding box center [476, 502] width 136 height 16
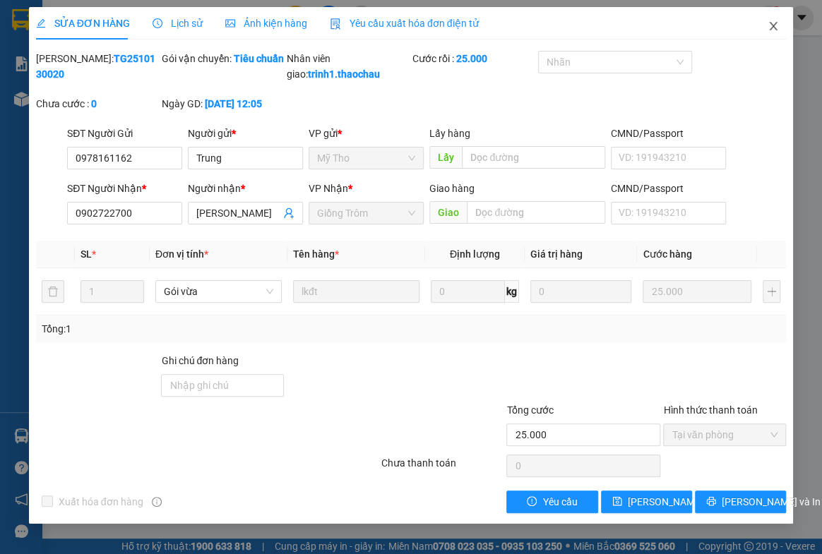
click at [768, 22] on icon "close" at bounding box center [773, 25] width 11 height 11
click at [763, 22] on img at bounding box center [769, 17] width 13 height 13
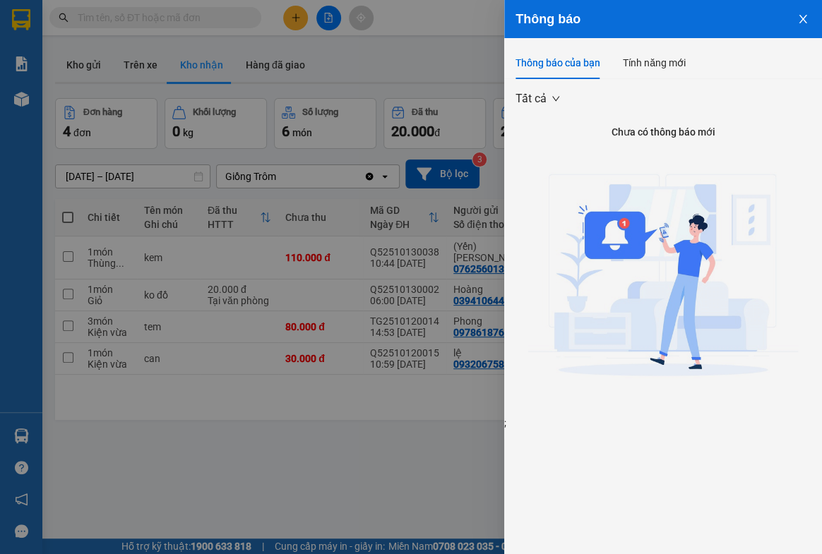
click at [808, 13] on icon "close" at bounding box center [802, 18] width 11 height 11
